Goal: Subscribe to service/newsletter

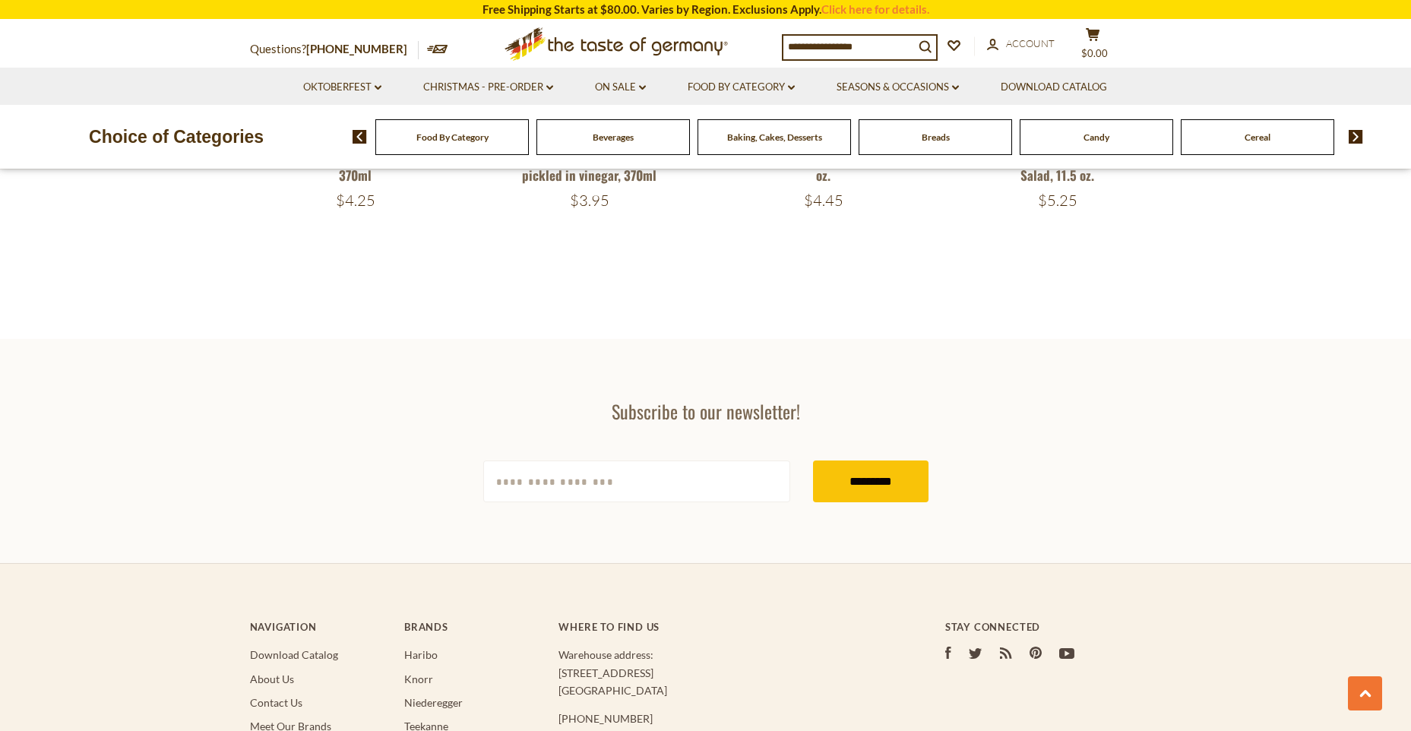
scroll to position [2288, 0]
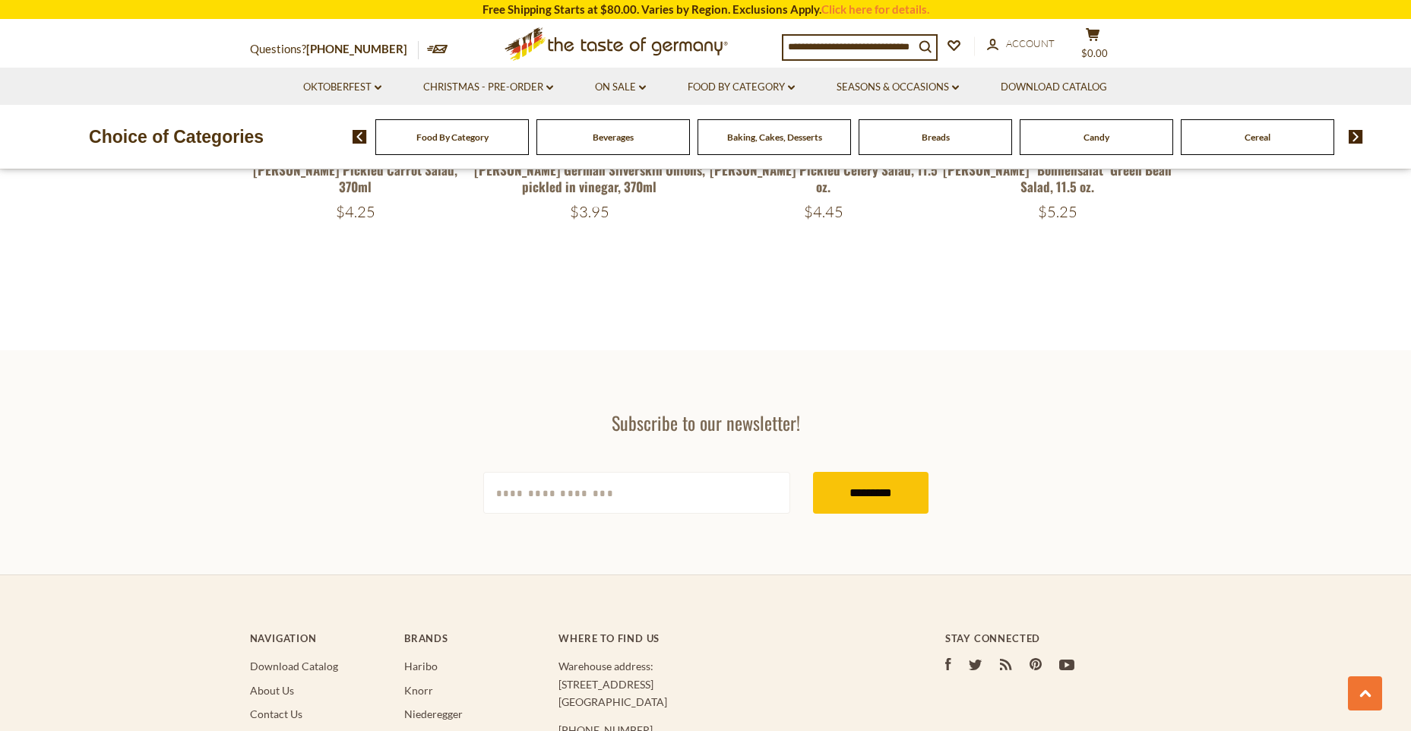
click at [530, 496] on input "[EMAIL_ADDRESS][DOMAIN_NAME]" at bounding box center [636, 493] width 307 height 42
type input "**********"
click at [842, 492] on input "*********" at bounding box center [871, 493] width 116 height 42
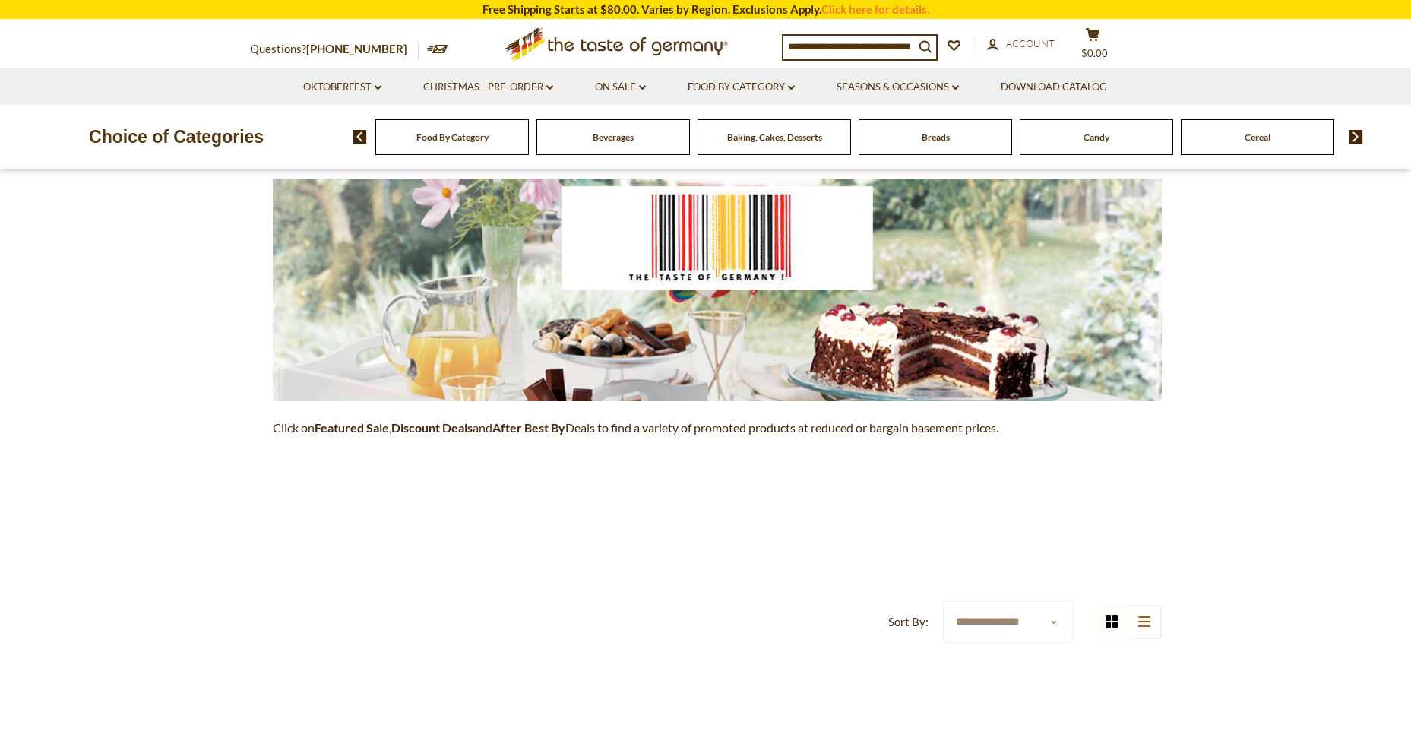
scroll to position [188, 0]
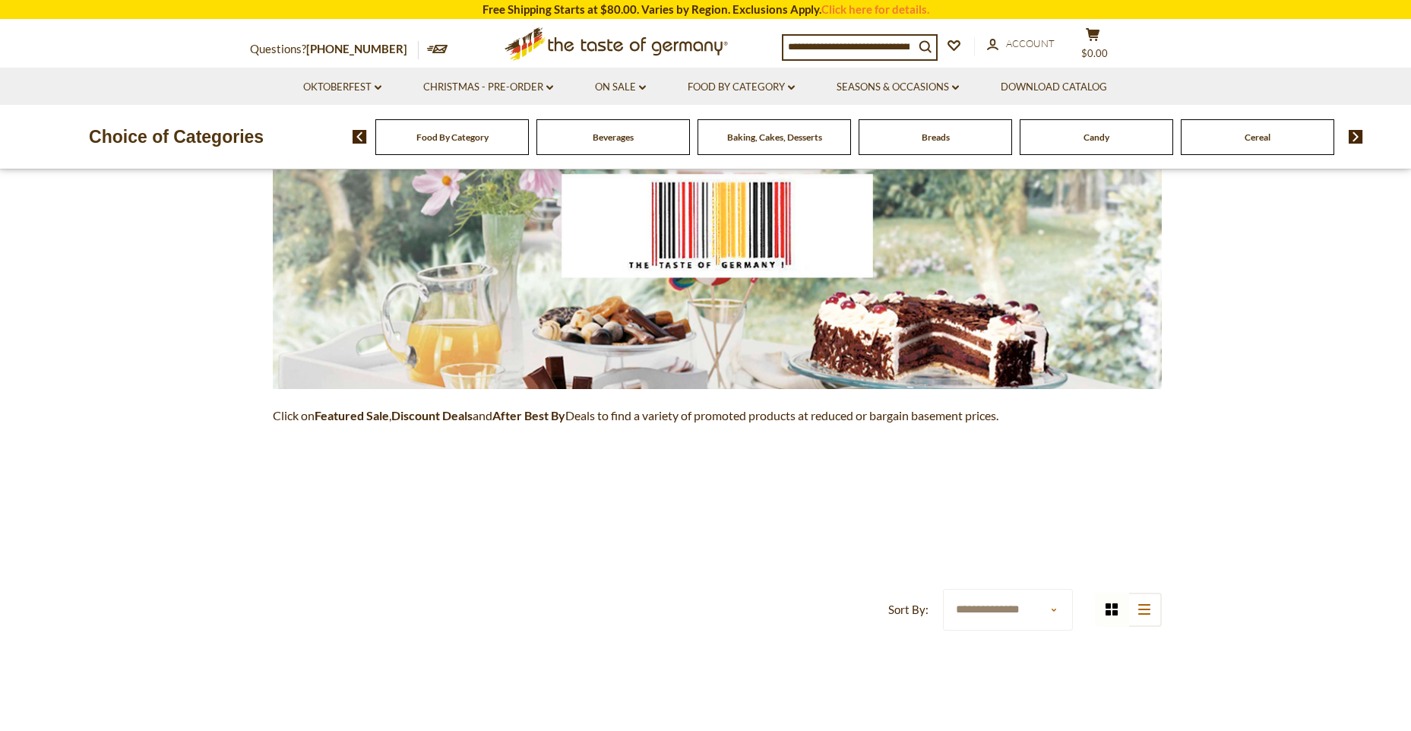
click at [356, 415] on strong "Featured Sale" at bounding box center [352, 415] width 74 height 14
click at [625, 84] on link "On Sale dropdown_arrow" at bounding box center [620, 87] width 51 height 17
click at [620, 150] on link "Feature Sale" at bounding box center [618, 153] width 62 height 14
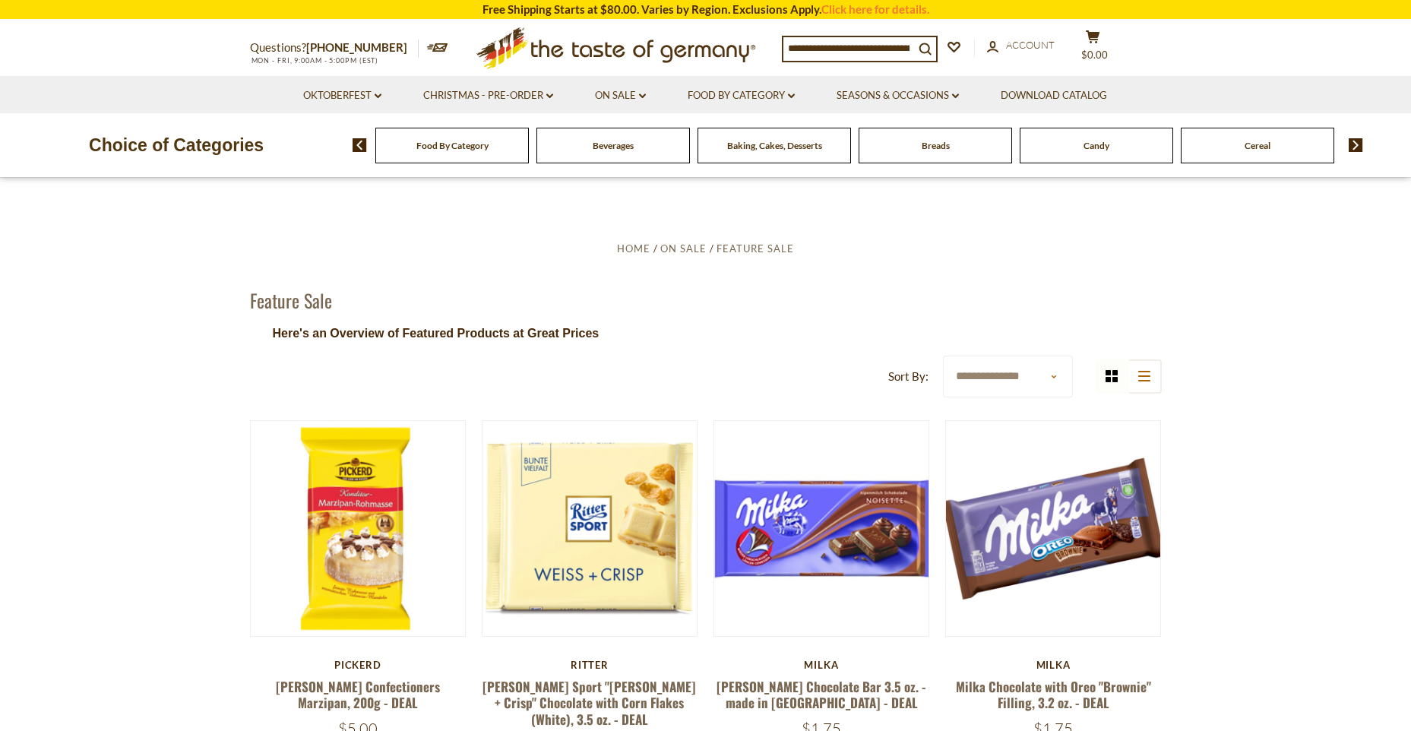
click at [465, 148] on span "Food By Category" at bounding box center [452, 145] width 72 height 11
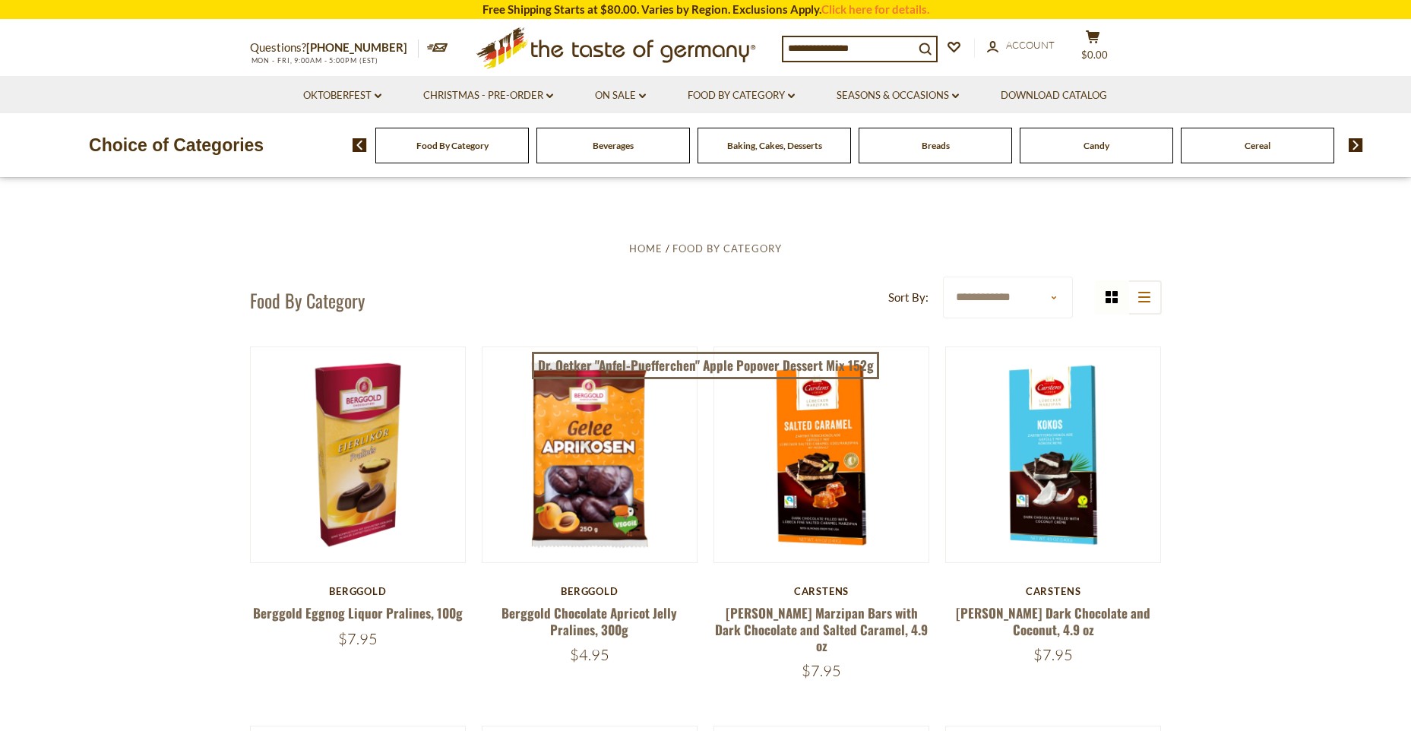
click at [1352, 141] on img at bounding box center [1356, 145] width 14 height 14
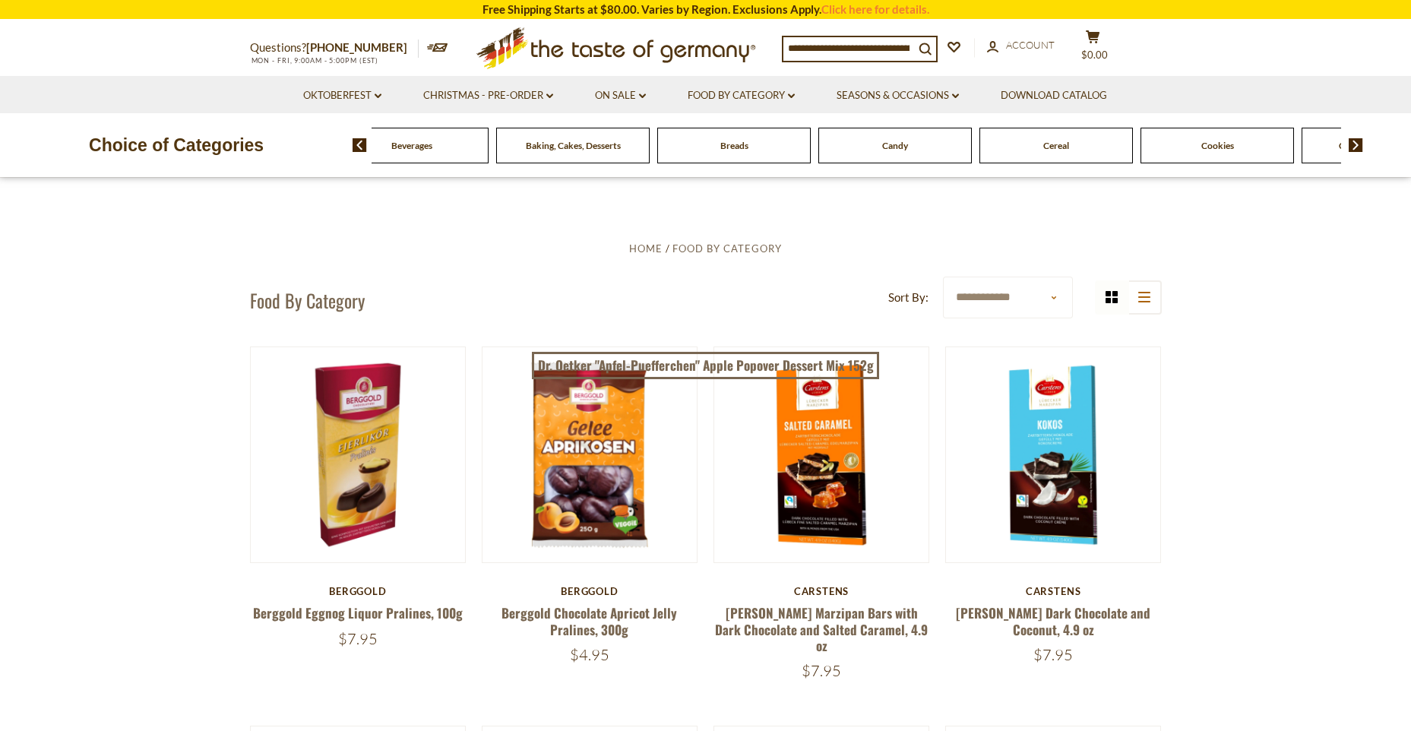
click at [1352, 147] on img at bounding box center [1356, 145] width 14 height 14
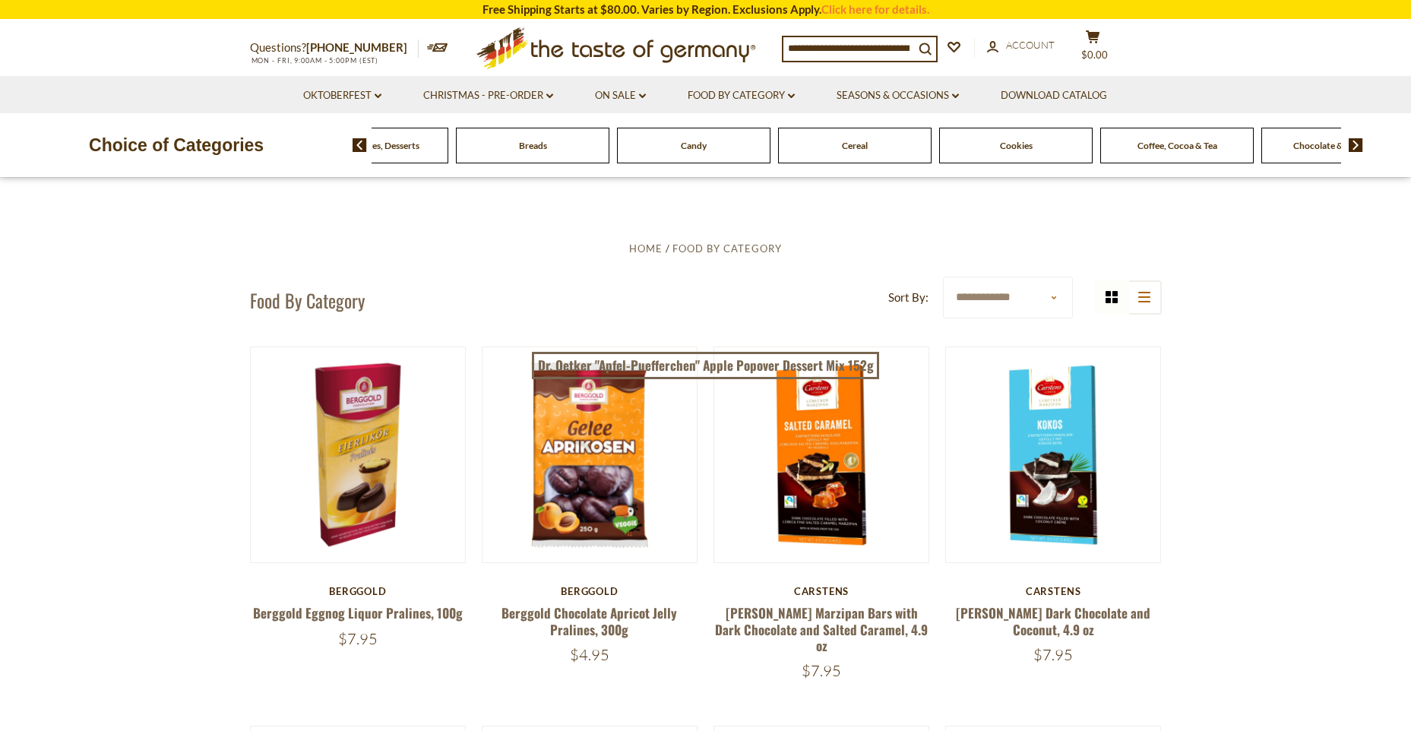
click at [1352, 147] on img at bounding box center [1356, 145] width 14 height 14
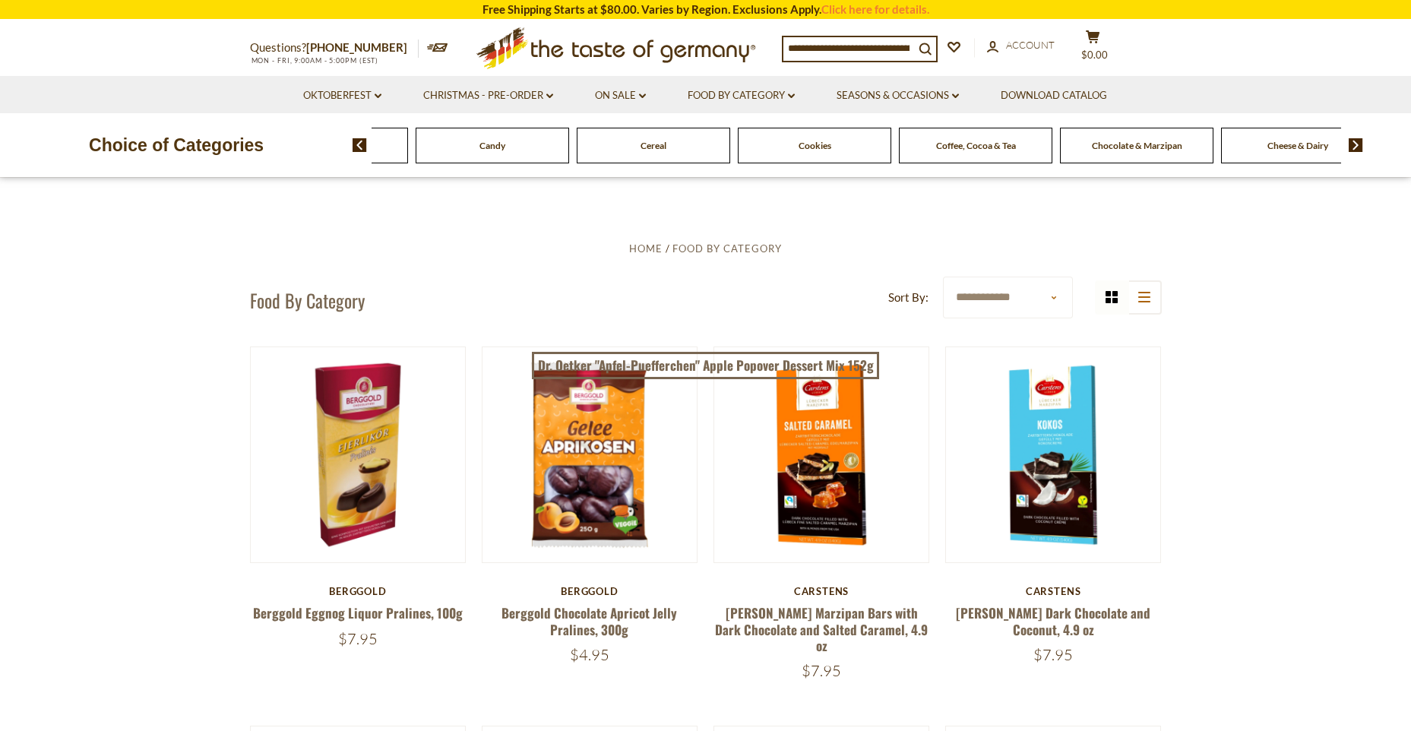
click at [1352, 147] on img at bounding box center [1356, 145] width 14 height 14
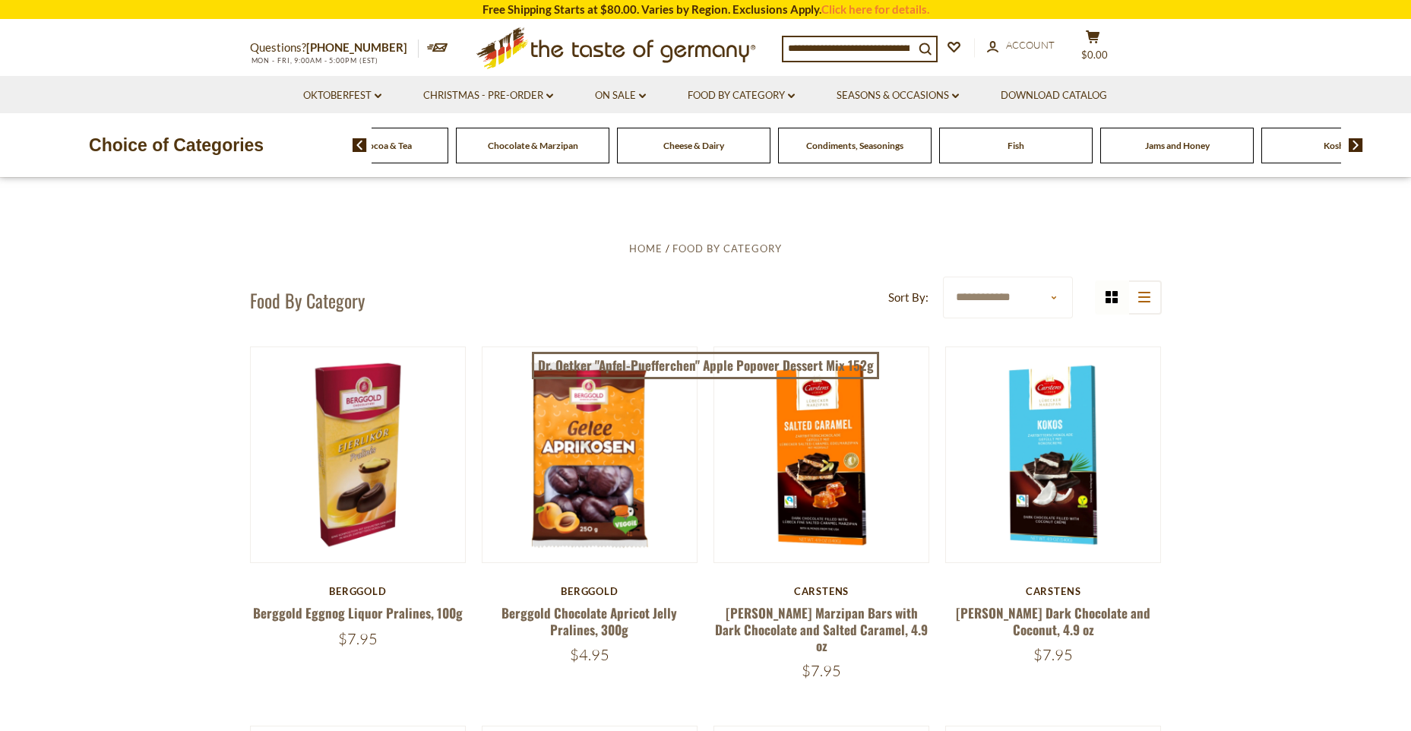
click at [1352, 147] on img at bounding box center [1356, 145] width 14 height 14
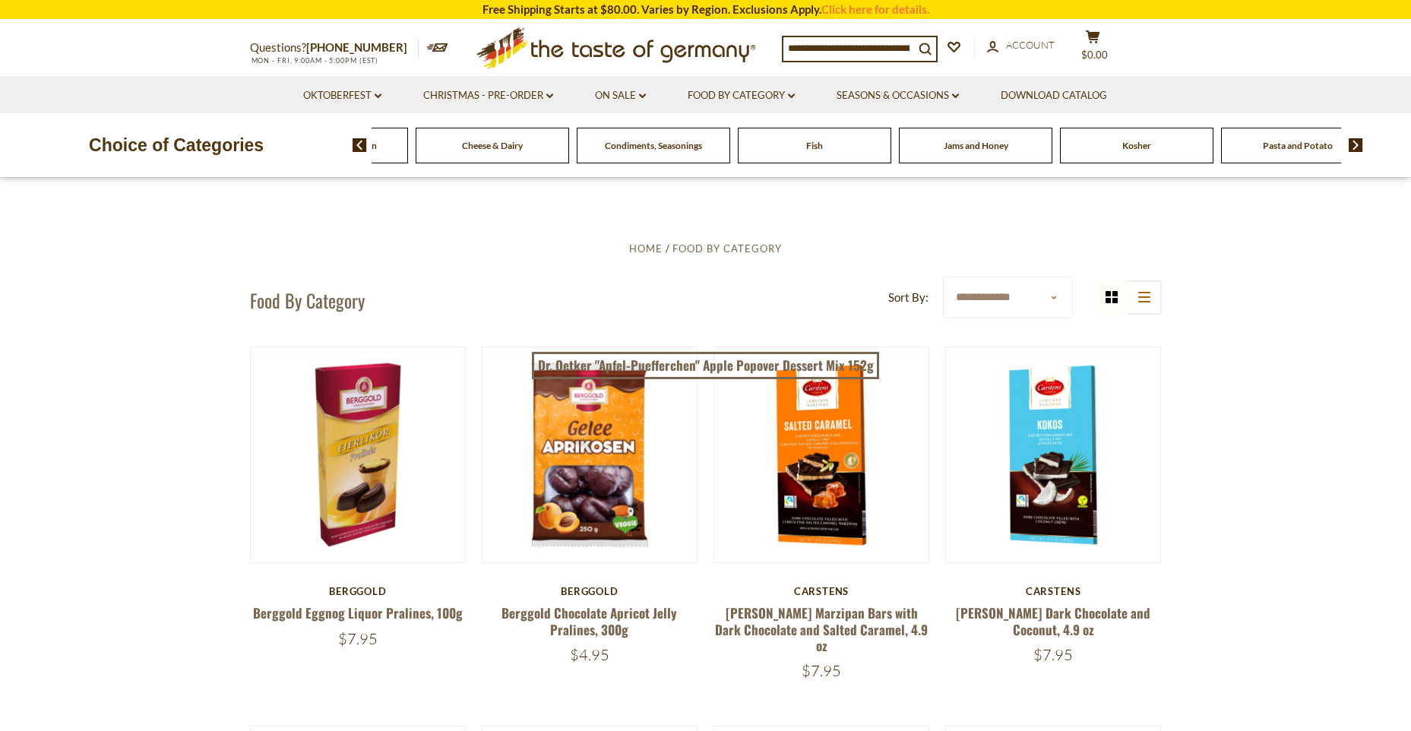
click at [1352, 147] on img at bounding box center [1356, 145] width 14 height 14
drag, startPoint x: 1275, startPoint y: 154, endPoint x: 1255, endPoint y: 151, distance: 20.6
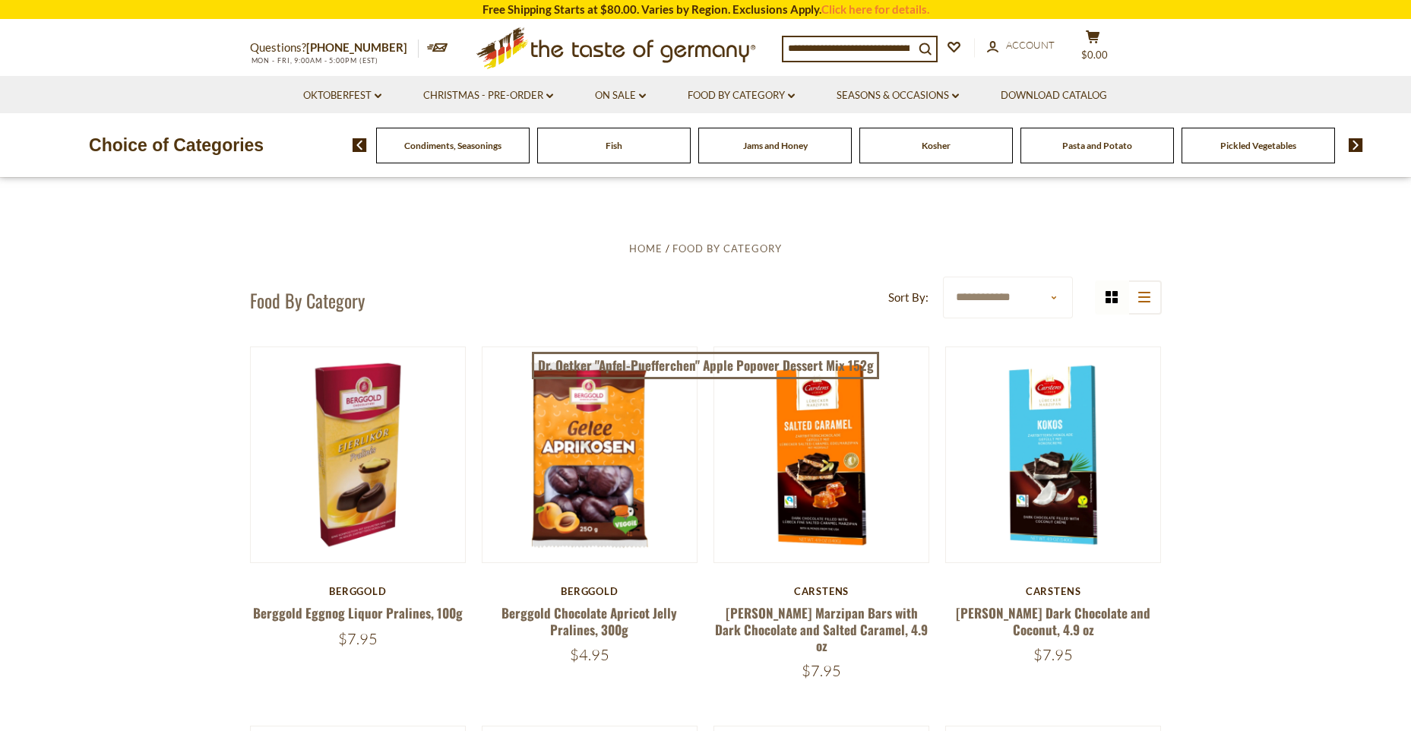
click at [1252, 143] on span "Pickled Vegetables" at bounding box center [1258, 145] width 76 height 11
click at [1254, 143] on span "Pickled Vegetables" at bounding box center [1258, 145] width 76 height 11
click at [1252, 141] on span "Pickled Vegetables" at bounding box center [1258, 145] width 76 height 11
